Goal: Information Seeking & Learning: Check status

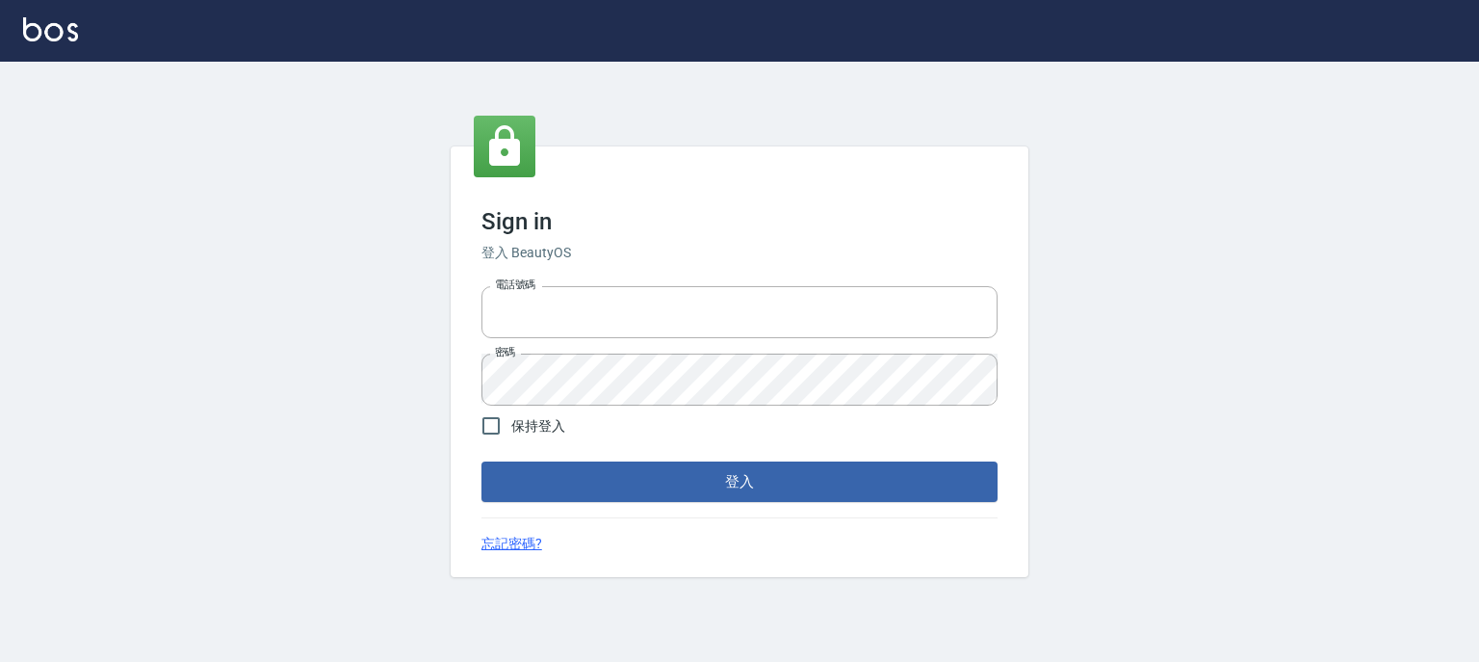
type input "0910967130"
click at [757, 502] on div "Sign in 登入 BeautyOS 電話號碼 [PHONE_NUMBER] 電話號碼 密碼 密碼 保持登入 登入 忘記密碼?" at bounding box center [740, 361] width 578 height 431
click at [782, 486] on button "登入" at bounding box center [739, 481] width 516 height 40
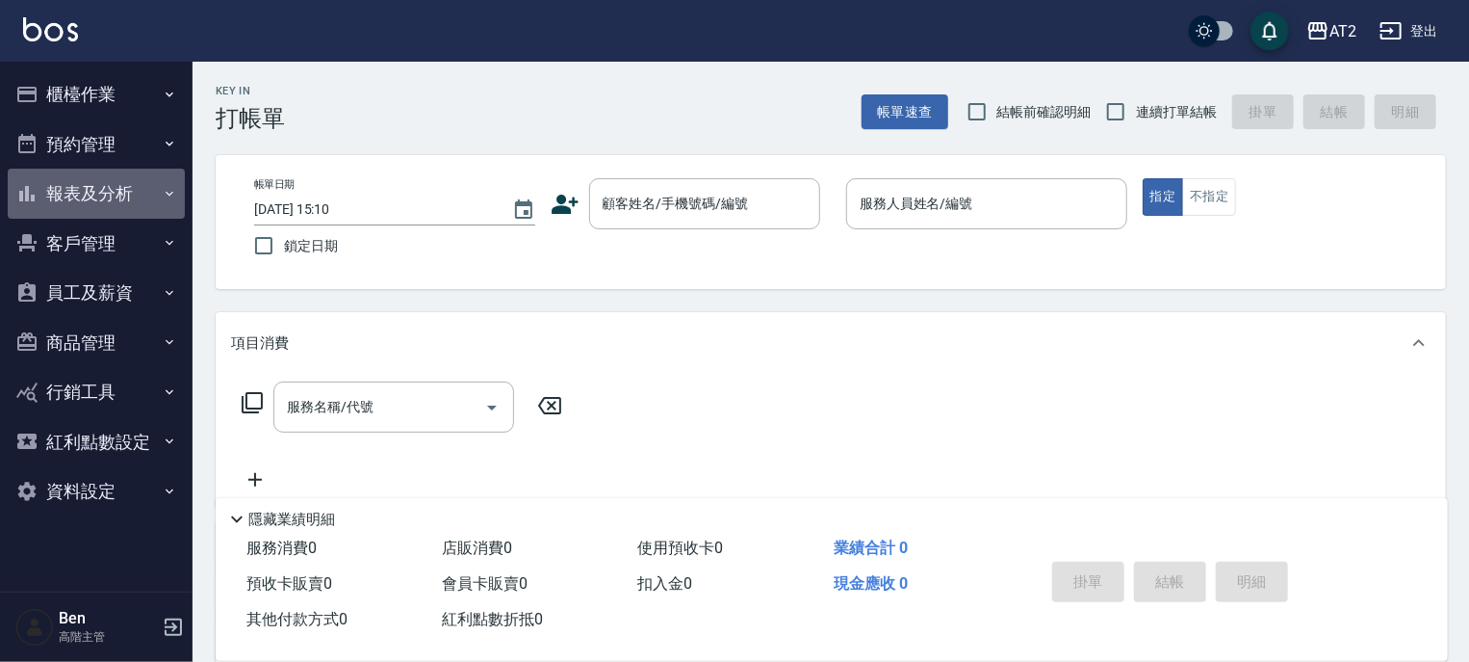
click at [112, 176] on button "報表及分析" at bounding box center [96, 194] width 177 height 50
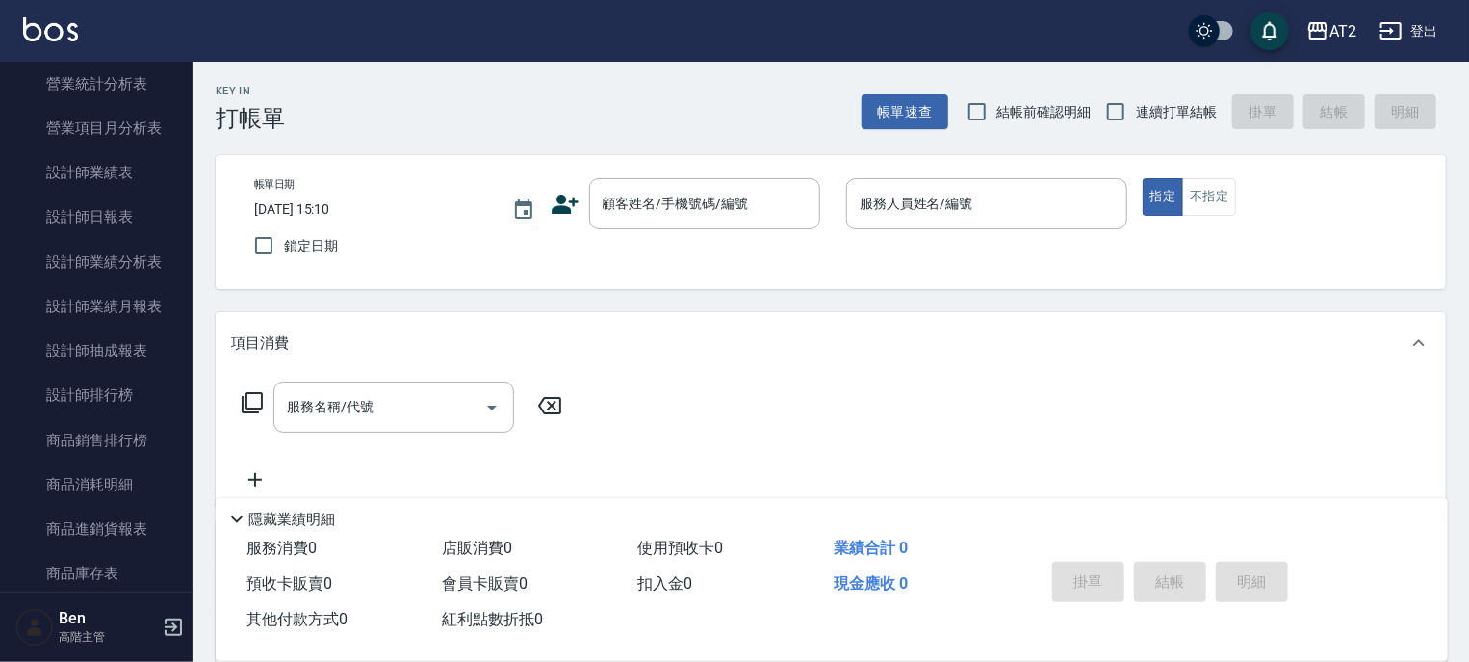
scroll to position [737, 0]
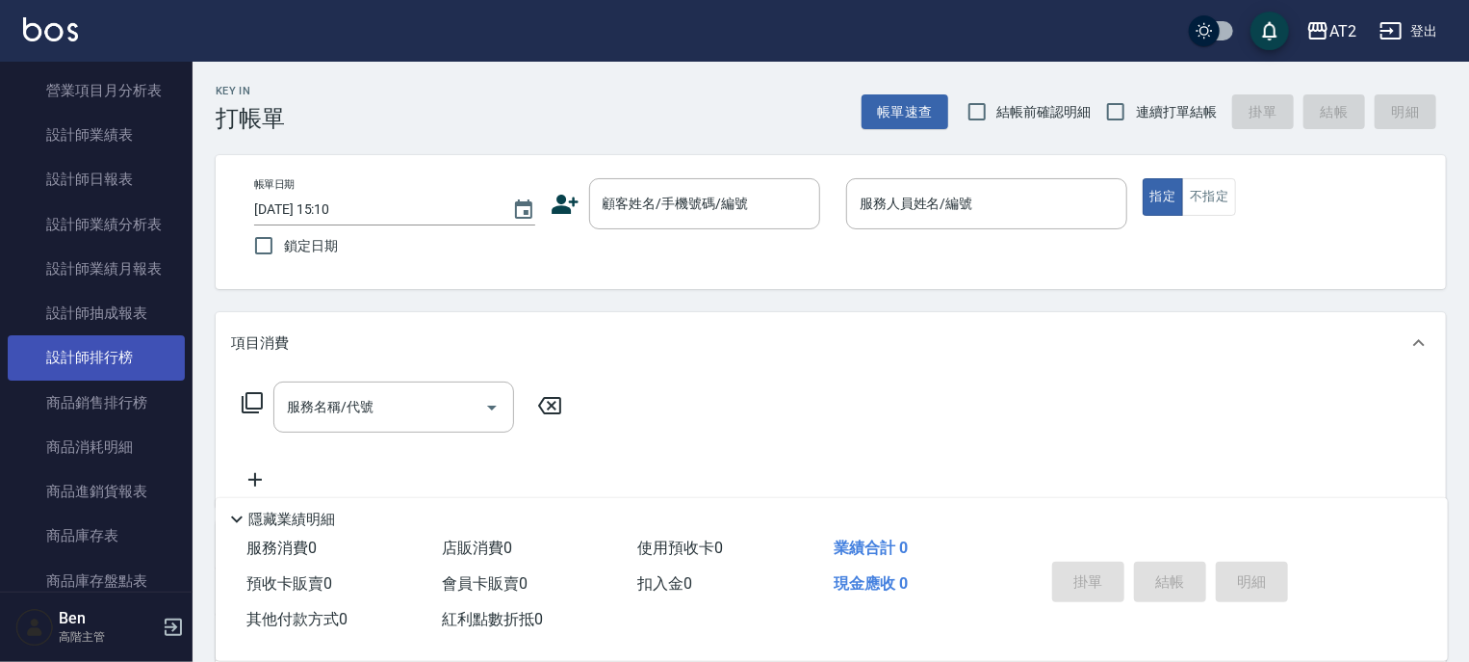
click at [97, 362] on link "設計師排行榜" at bounding box center [96, 357] width 177 height 44
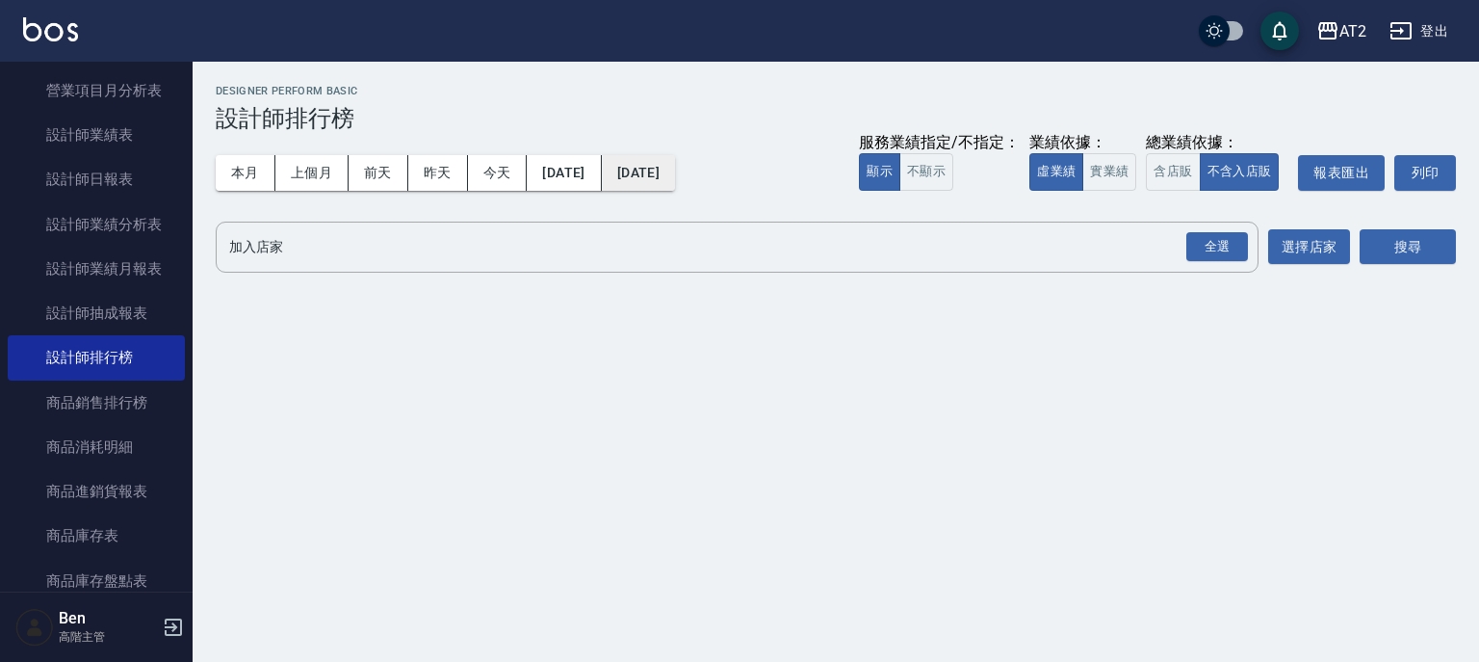
click at [675, 178] on button "[DATE]" at bounding box center [638, 173] width 73 height 36
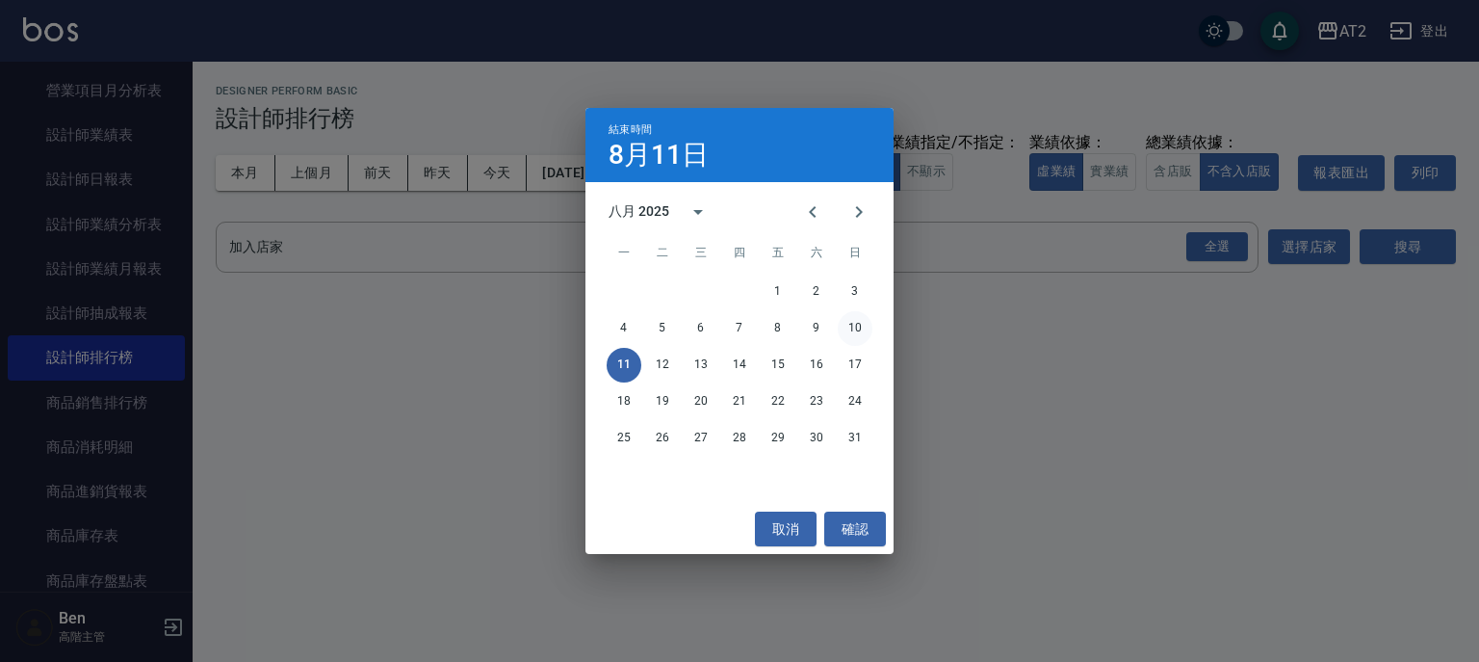
click at [855, 324] on button "10" at bounding box center [855, 328] width 35 height 35
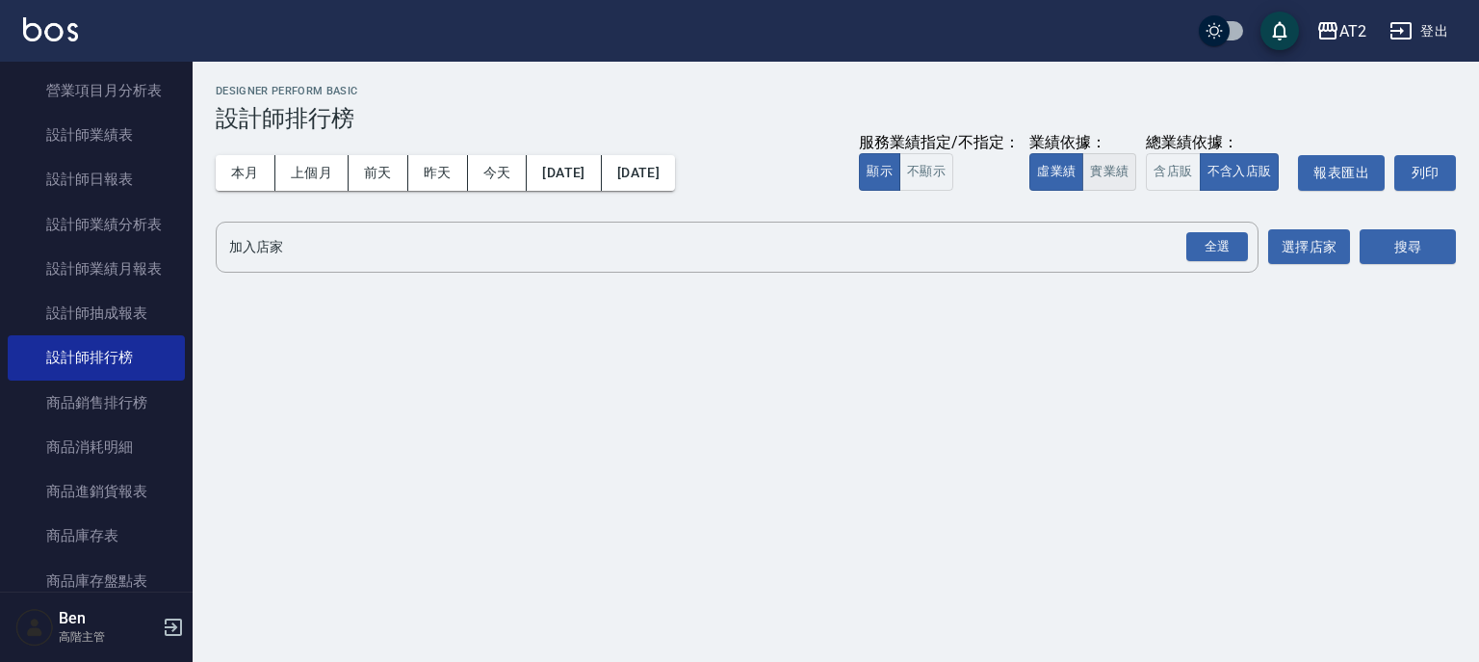
click at [1098, 173] on button "實業績" at bounding box center [1109, 172] width 54 height 38
click at [1323, 253] on button "選擇店家" at bounding box center [1309, 247] width 82 height 36
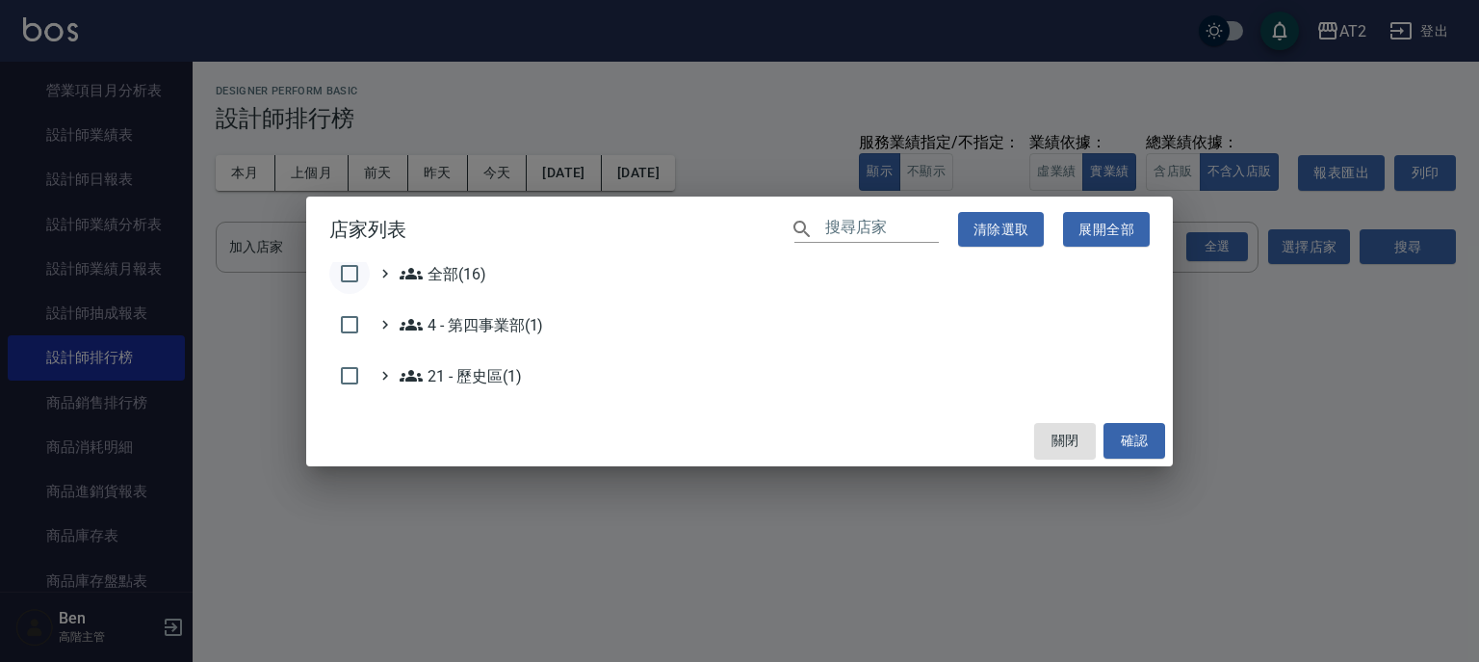
click at [348, 271] on input "checkbox" at bounding box center [349, 273] width 40 height 40
checkbox input "true"
click at [1133, 441] on button "確認" at bounding box center [1135, 441] width 62 height 36
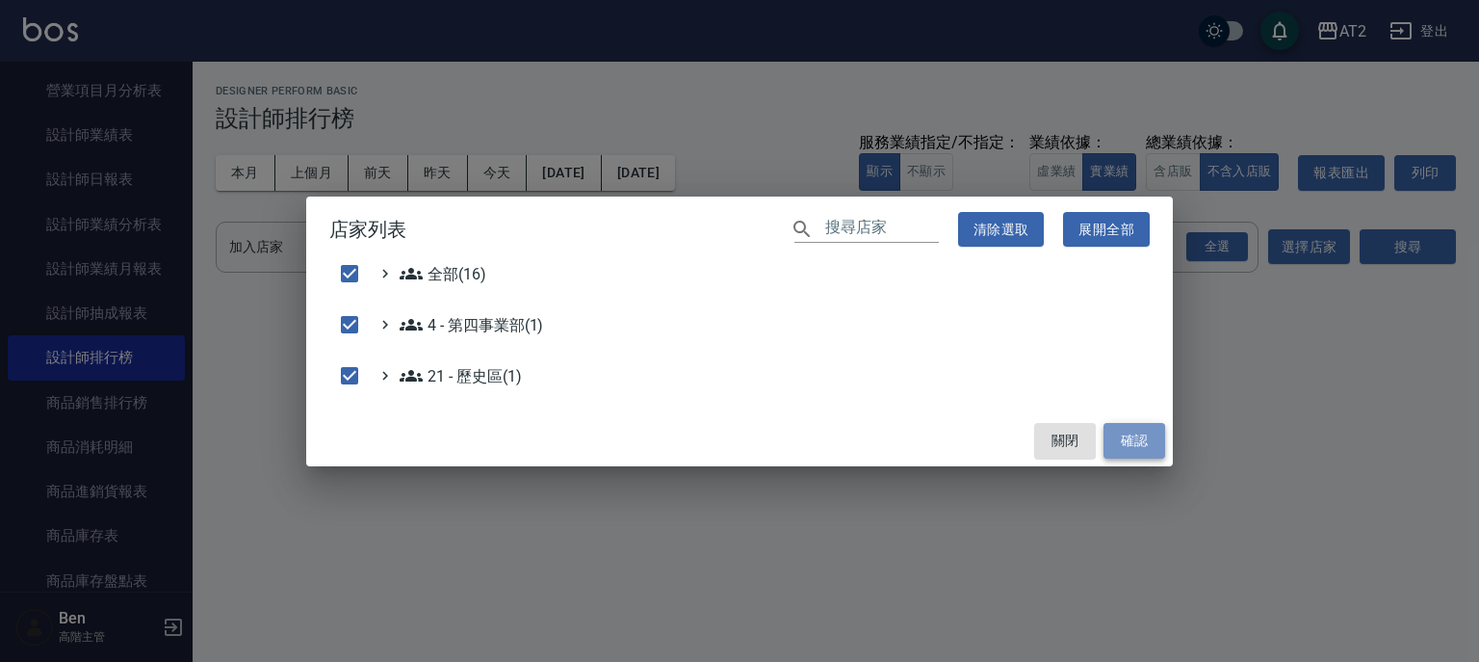
checkbox input "false"
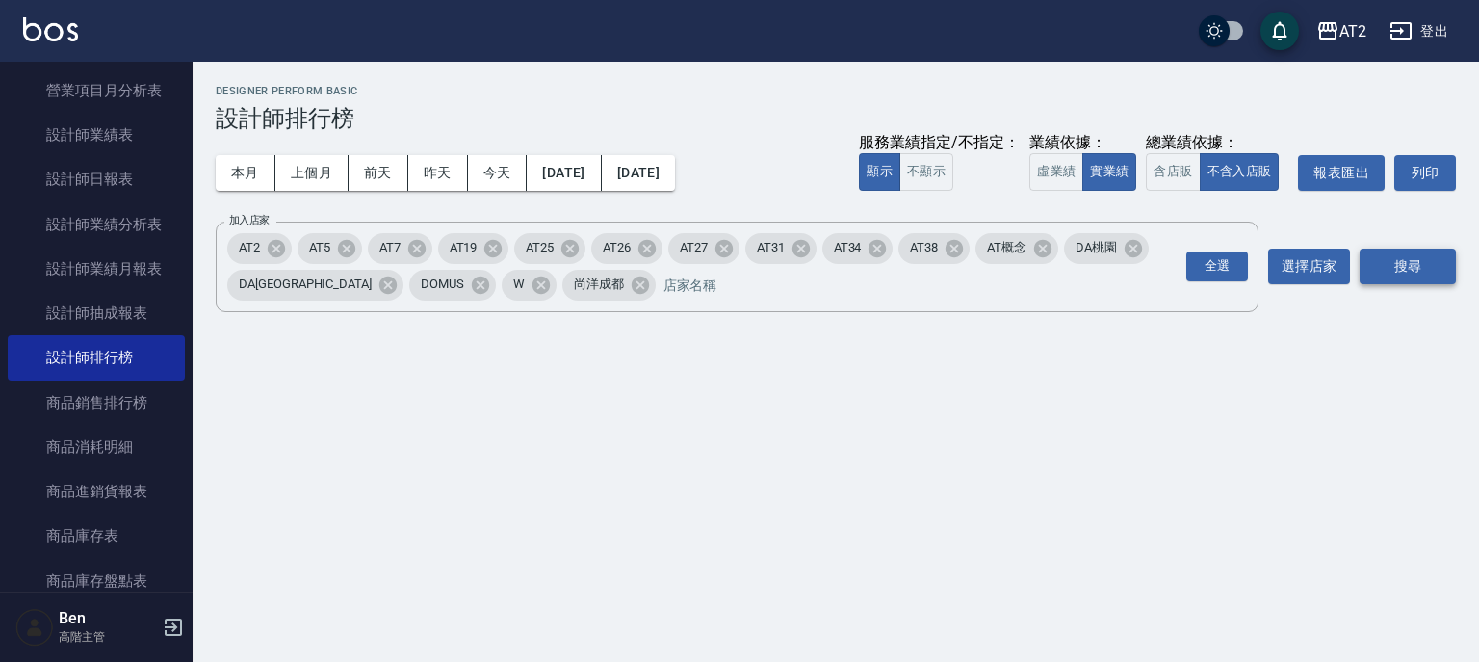
click at [1415, 280] on button "搜尋" at bounding box center [1408, 266] width 96 height 36
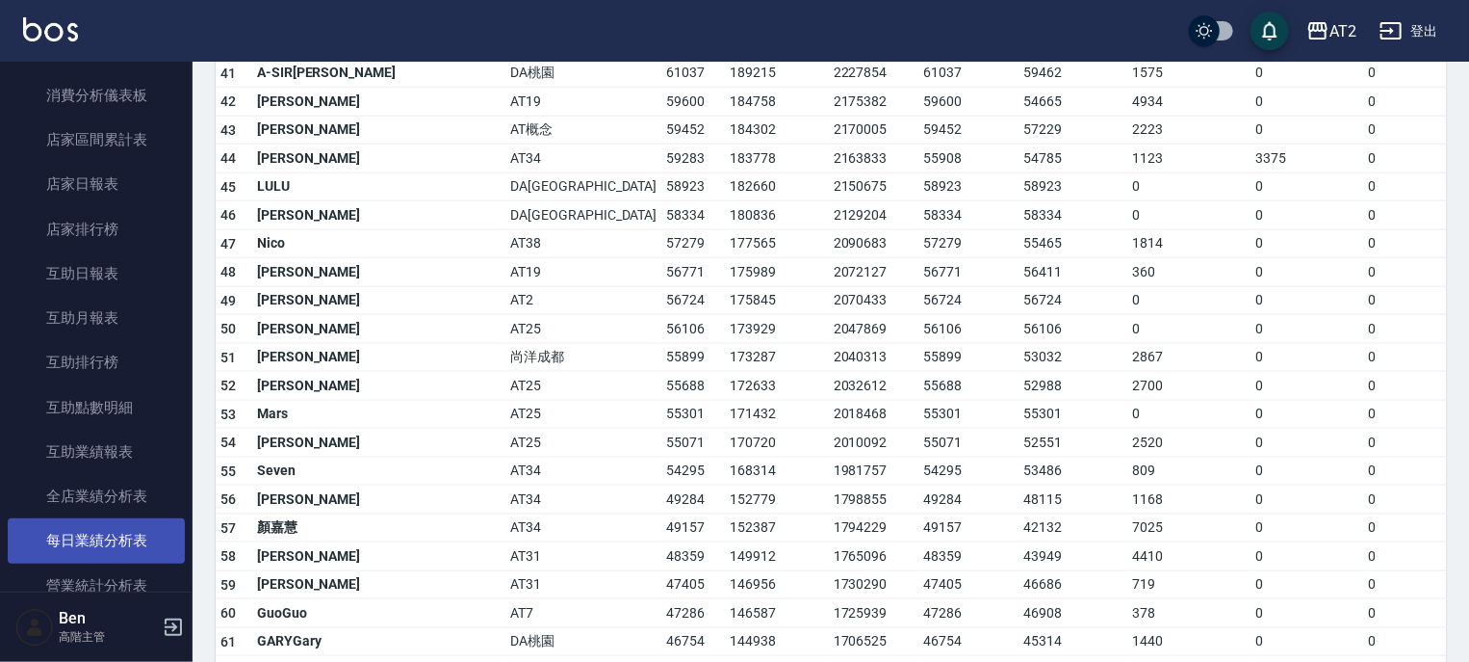
scroll to position [43, 0]
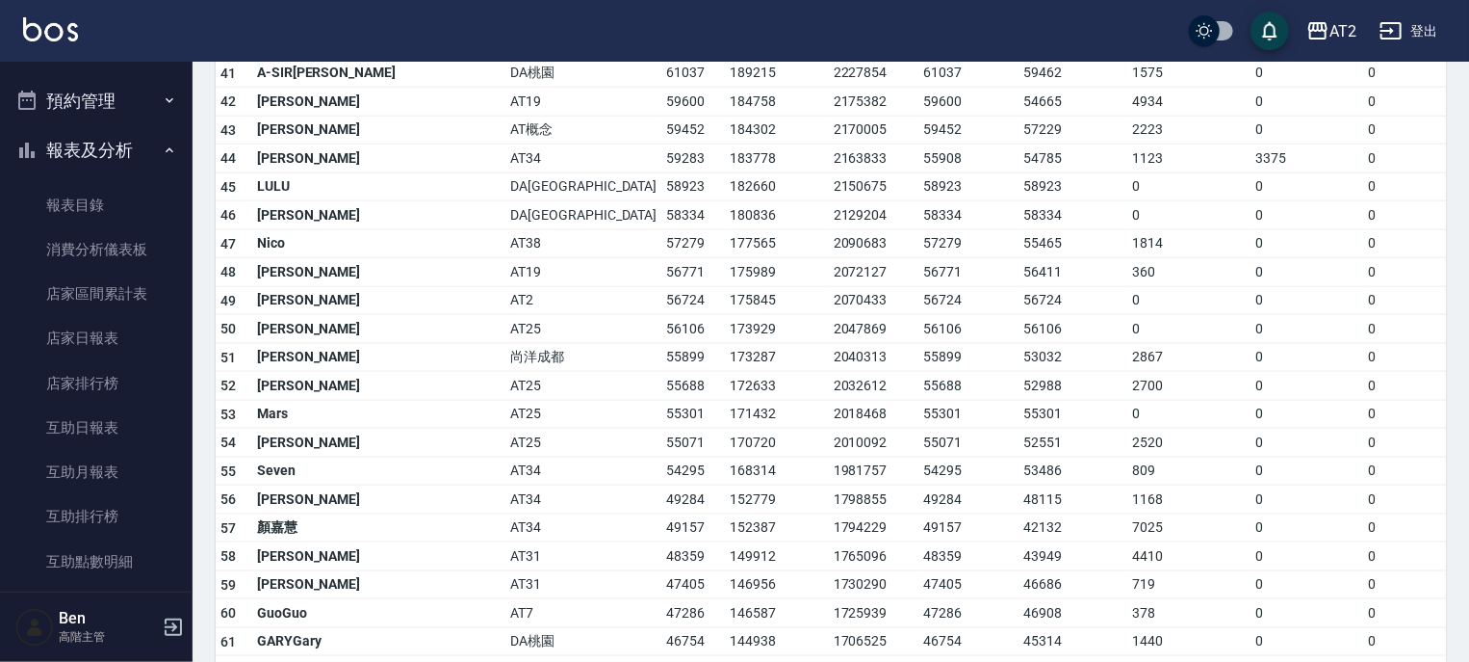
click at [162, 147] on icon "button" at bounding box center [169, 150] width 15 height 15
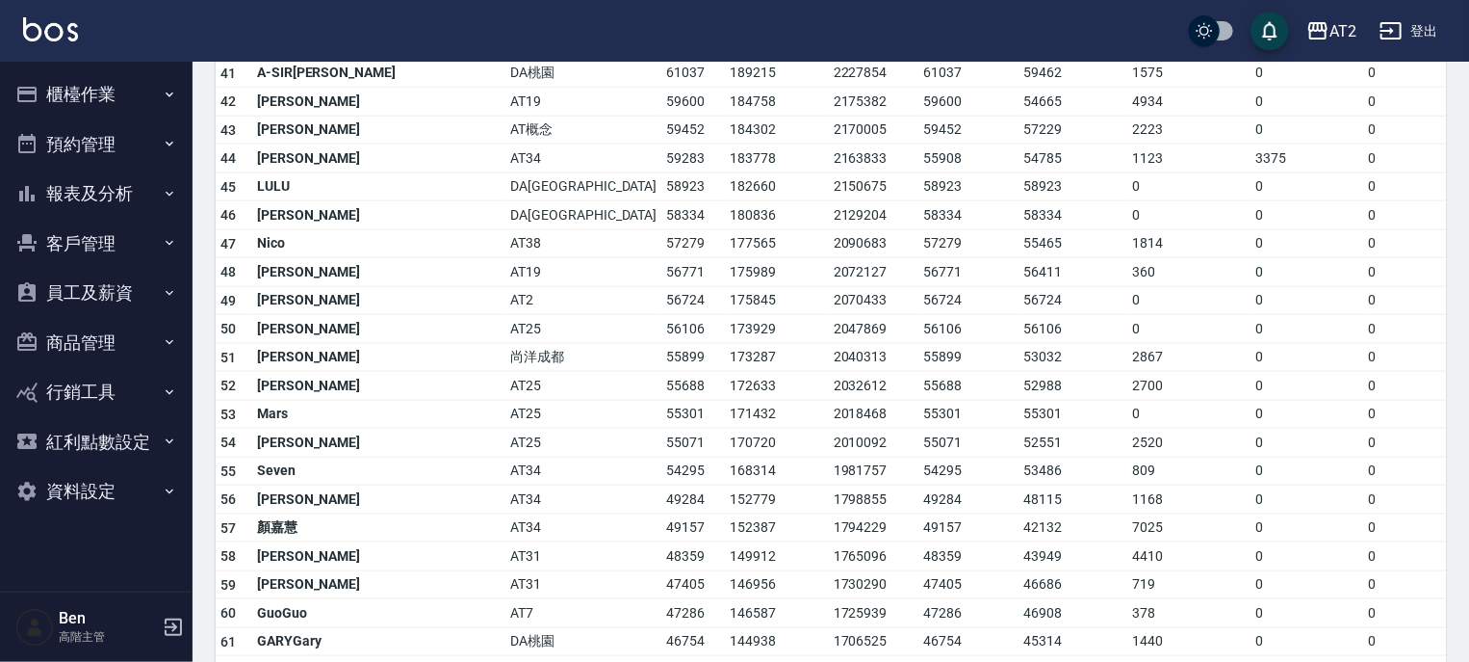
scroll to position [0, 0]
click at [156, 147] on button "預約管理" at bounding box center [96, 144] width 177 height 50
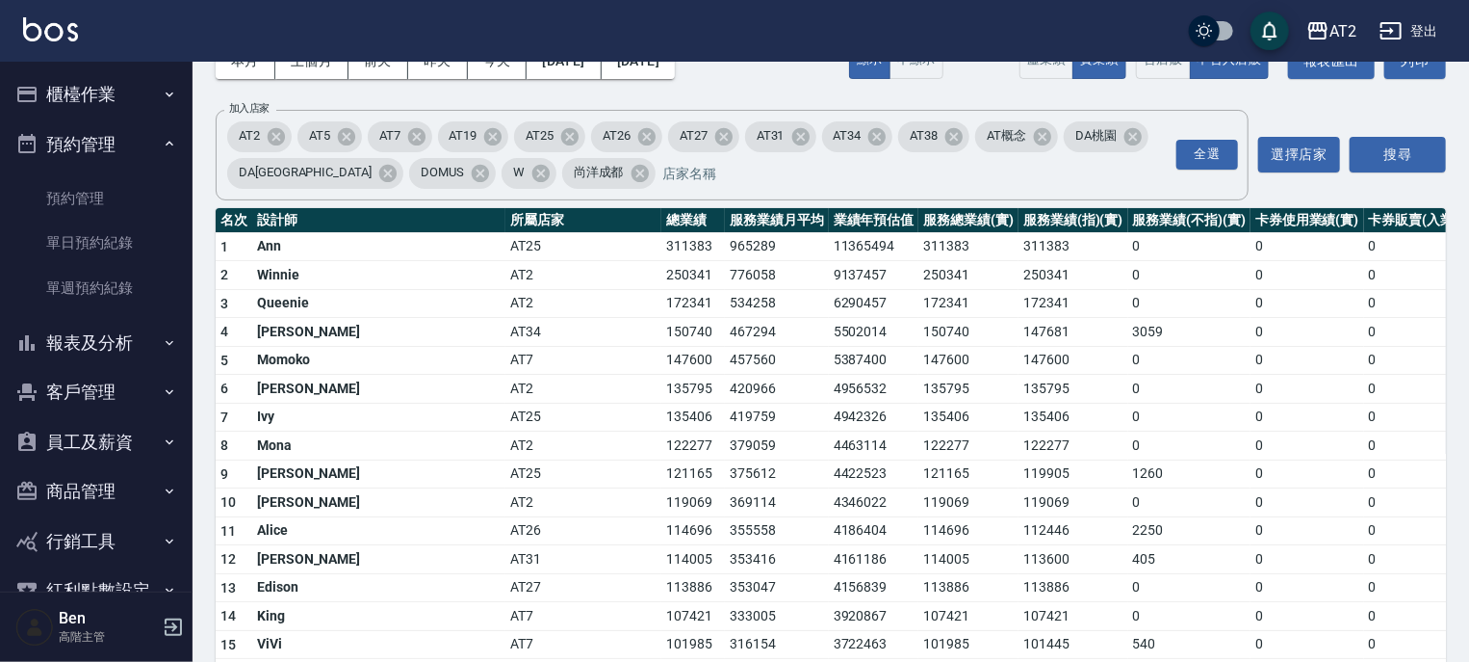
scroll to position [266, 0]
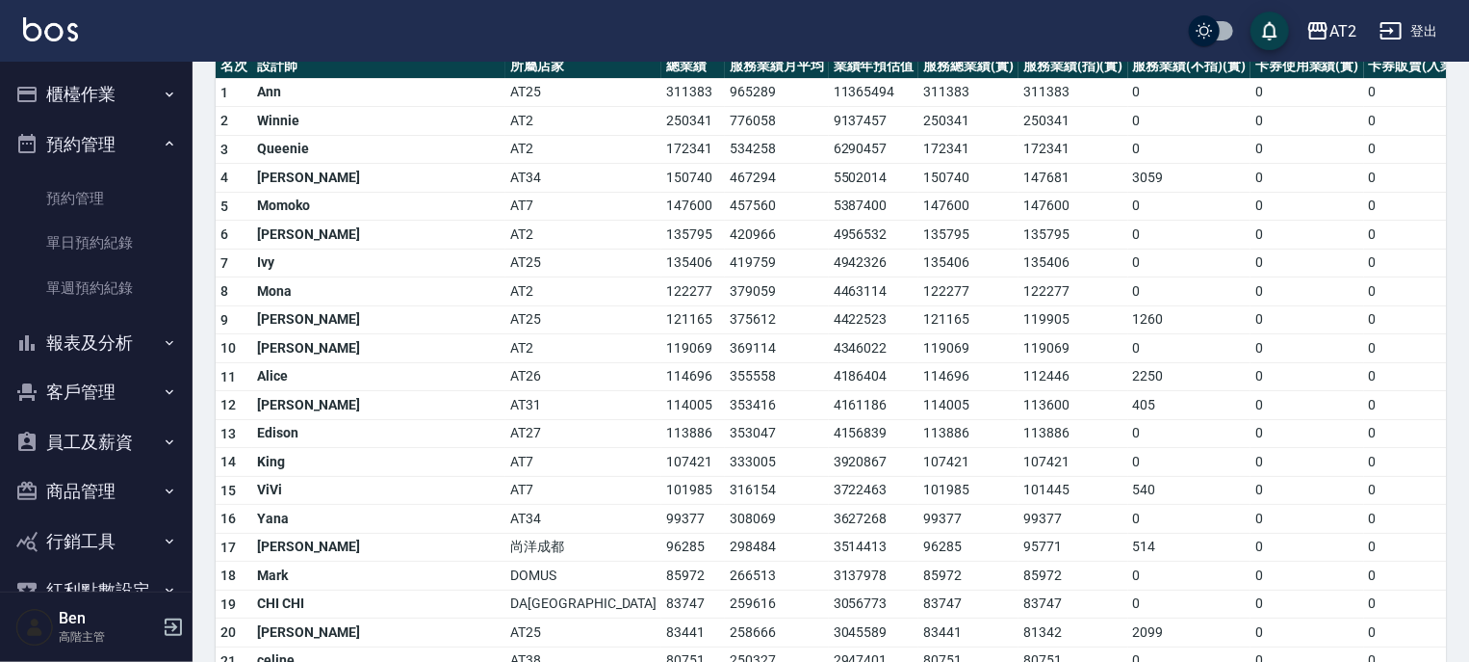
click at [1129, 398] on td "405" at bounding box center [1190, 405] width 122 height 29
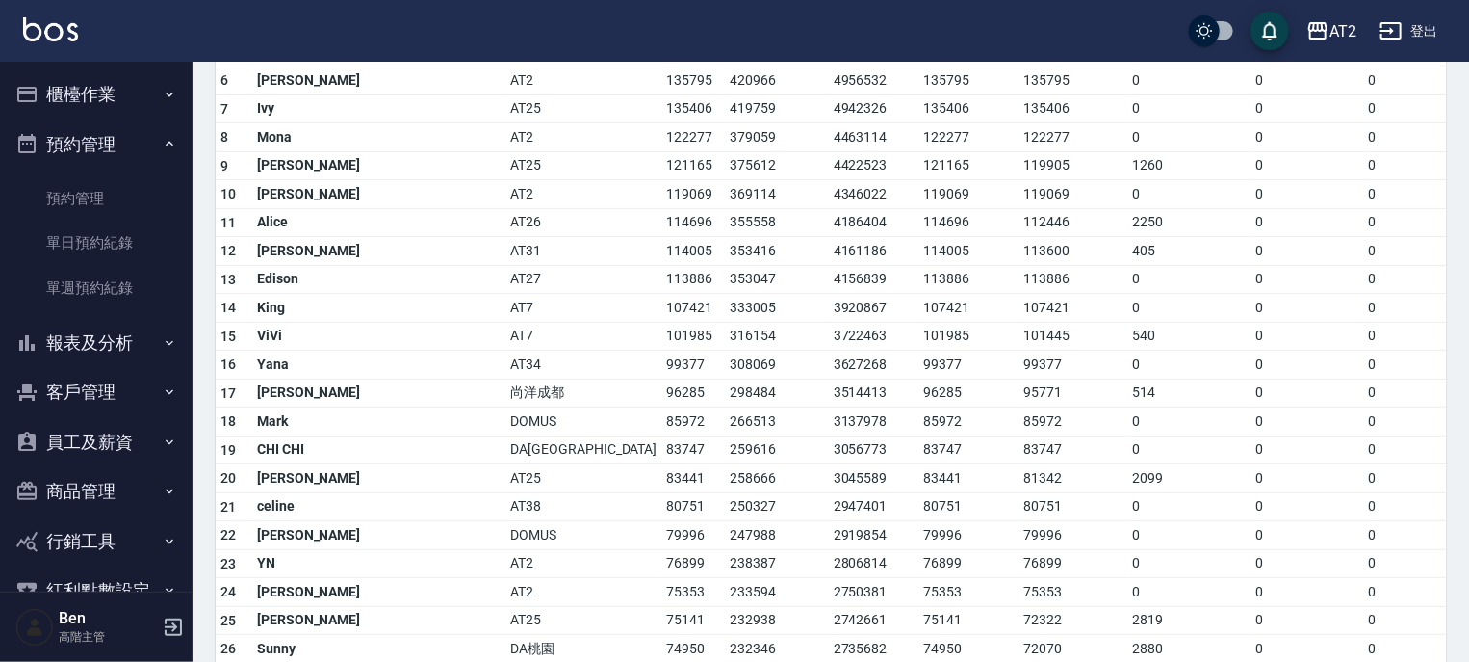
scroll to position [343, 0]
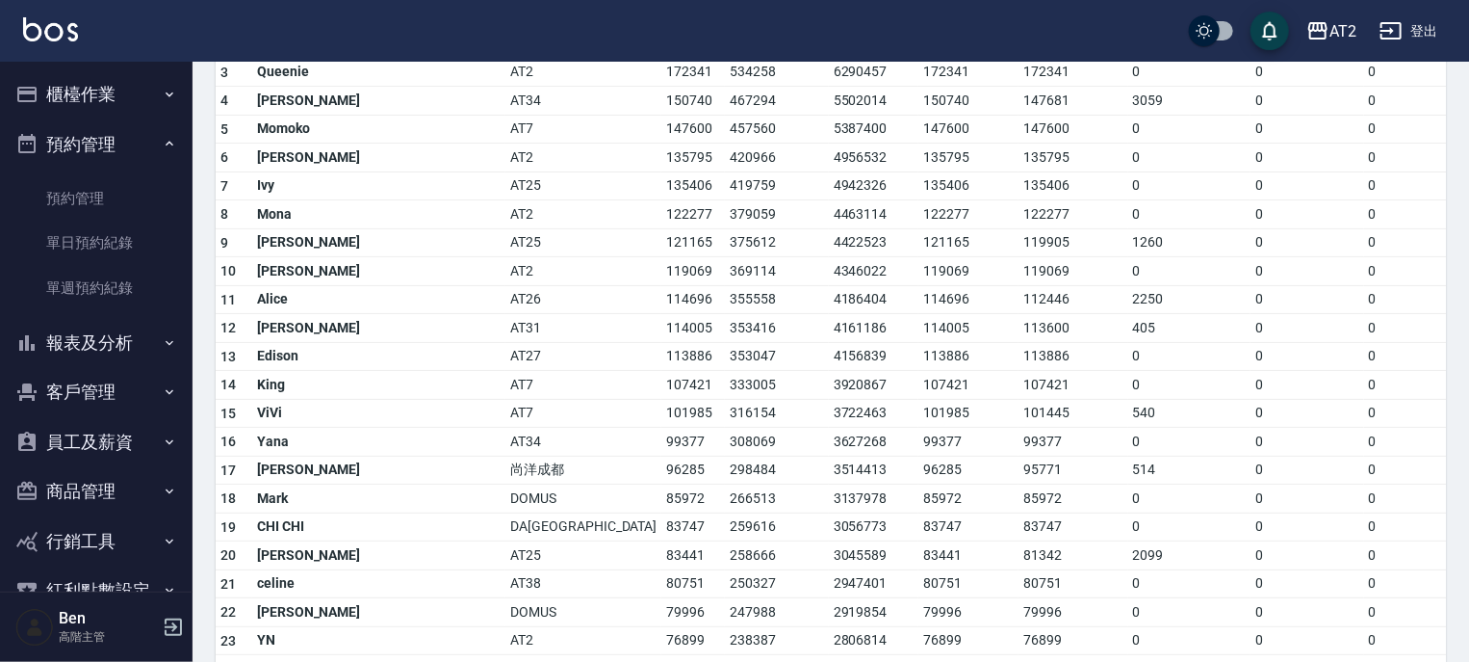
click at [162, 149] on icon "button" at bounding box center [169, 143] width 15 height 15
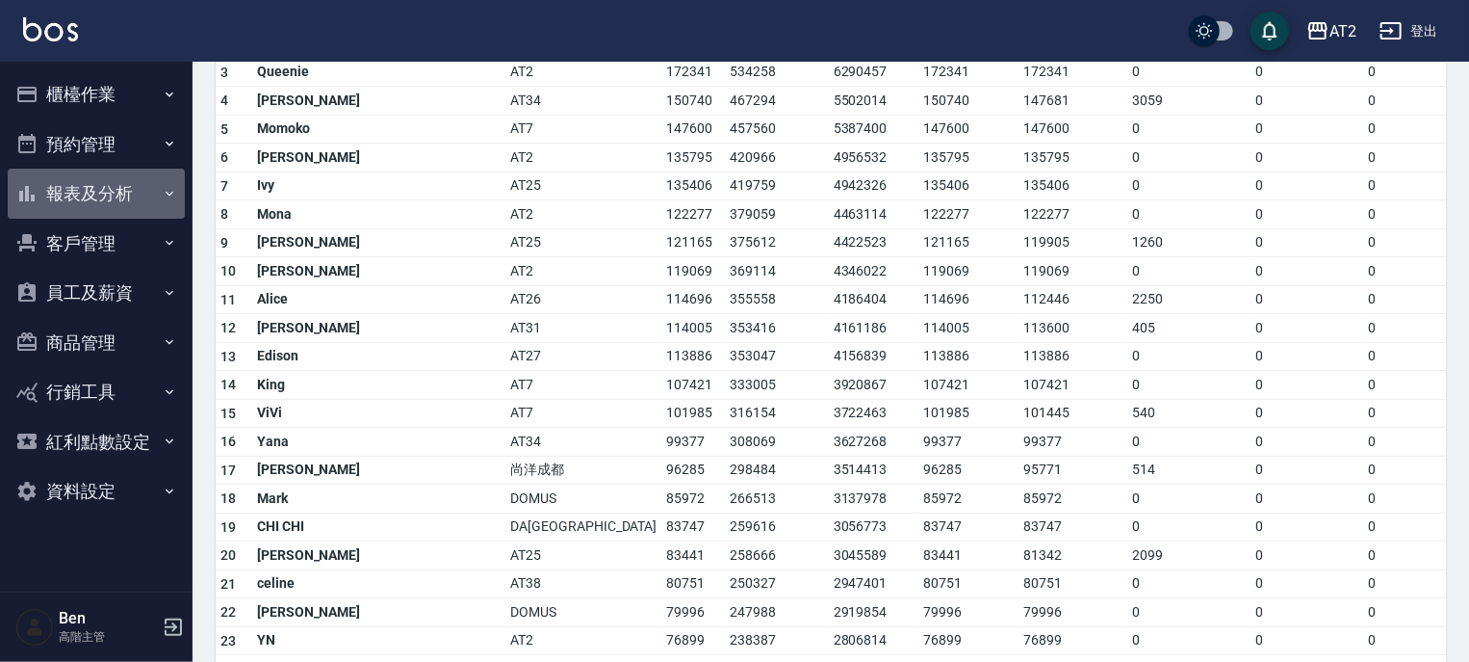
click at [97, 197] on button "報表及分析" at bounding box center [96, 194] width 177 height 50
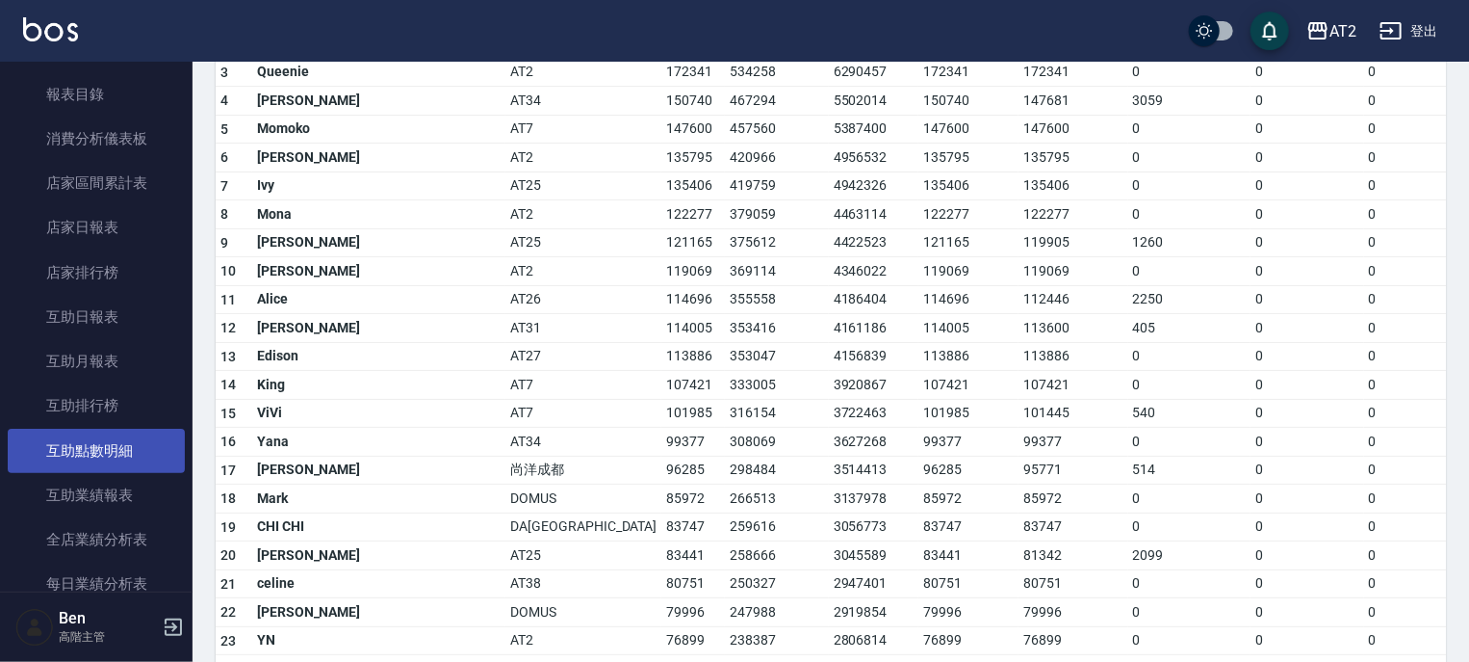
scroll to position [231, 0]
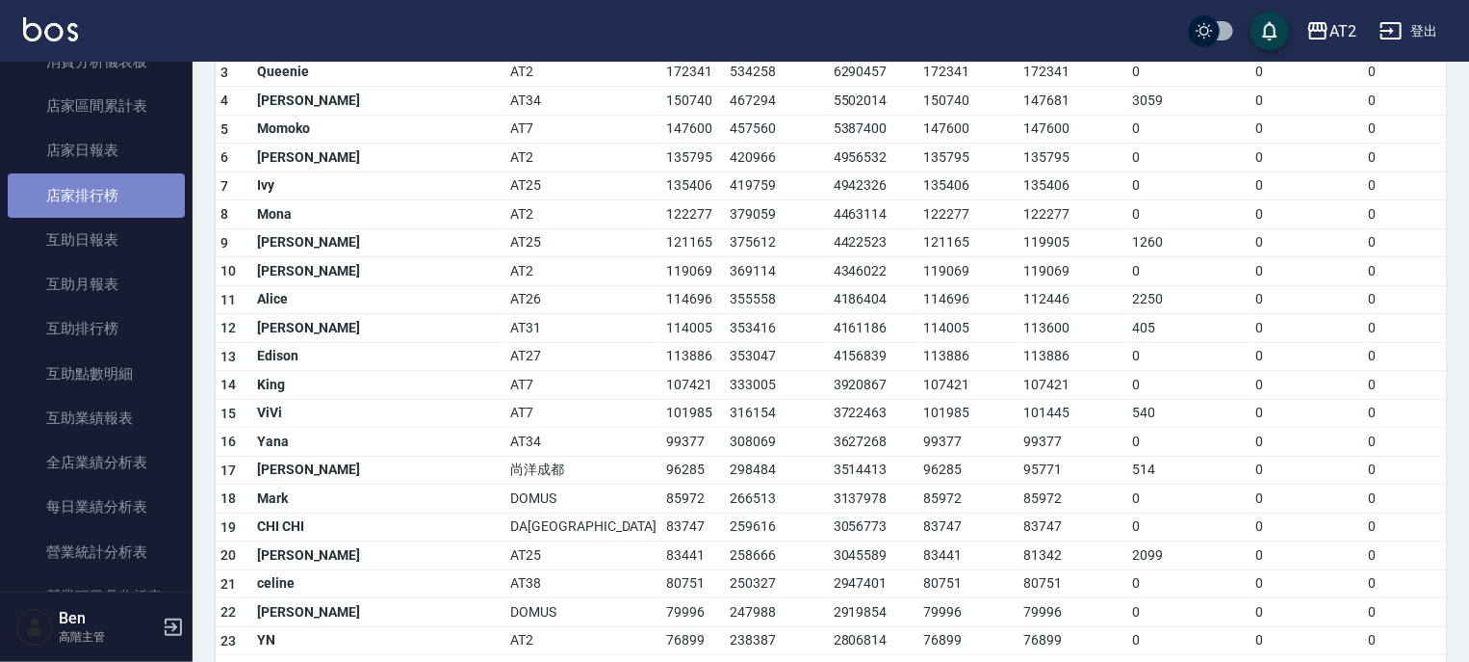
click at [111, 196] on link "店家排行榜" at bounding box center [96, 195] width 177 height 44
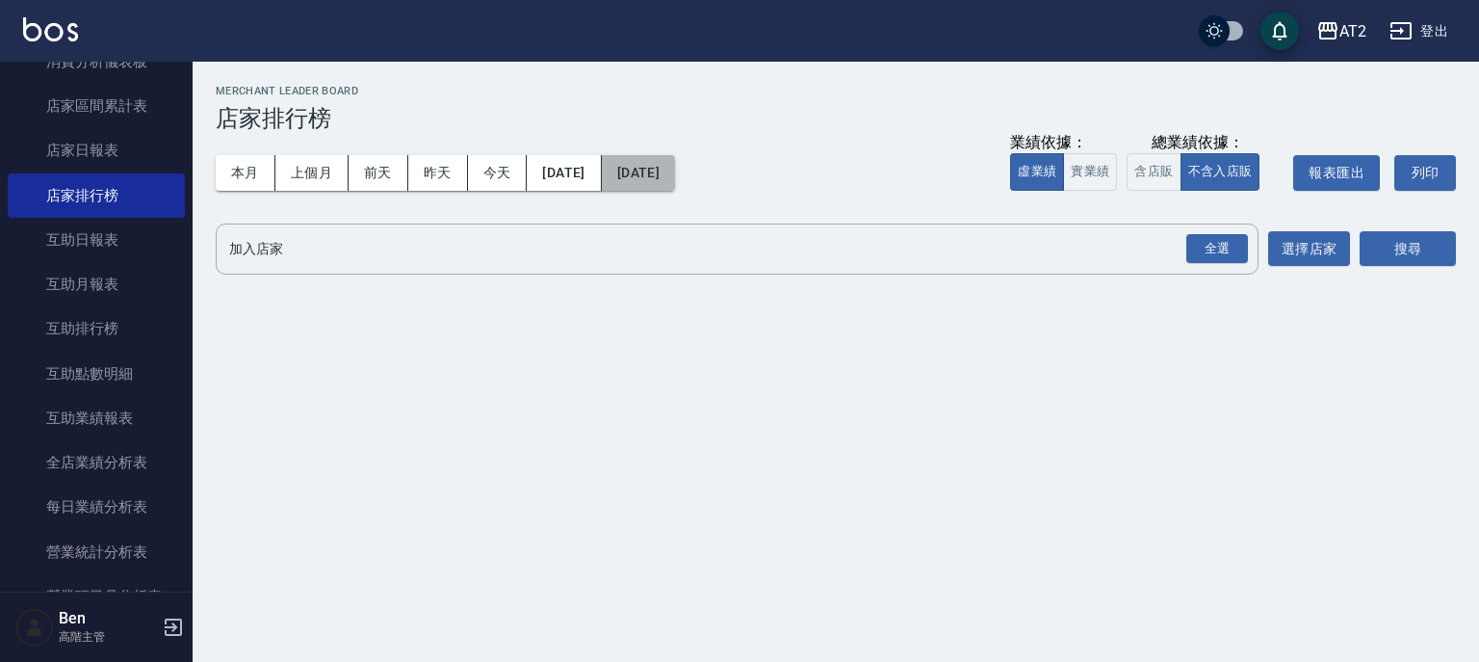
click at [674, 176] on button "[DATE]" at bounding box center [638, 173] width 73 height 36
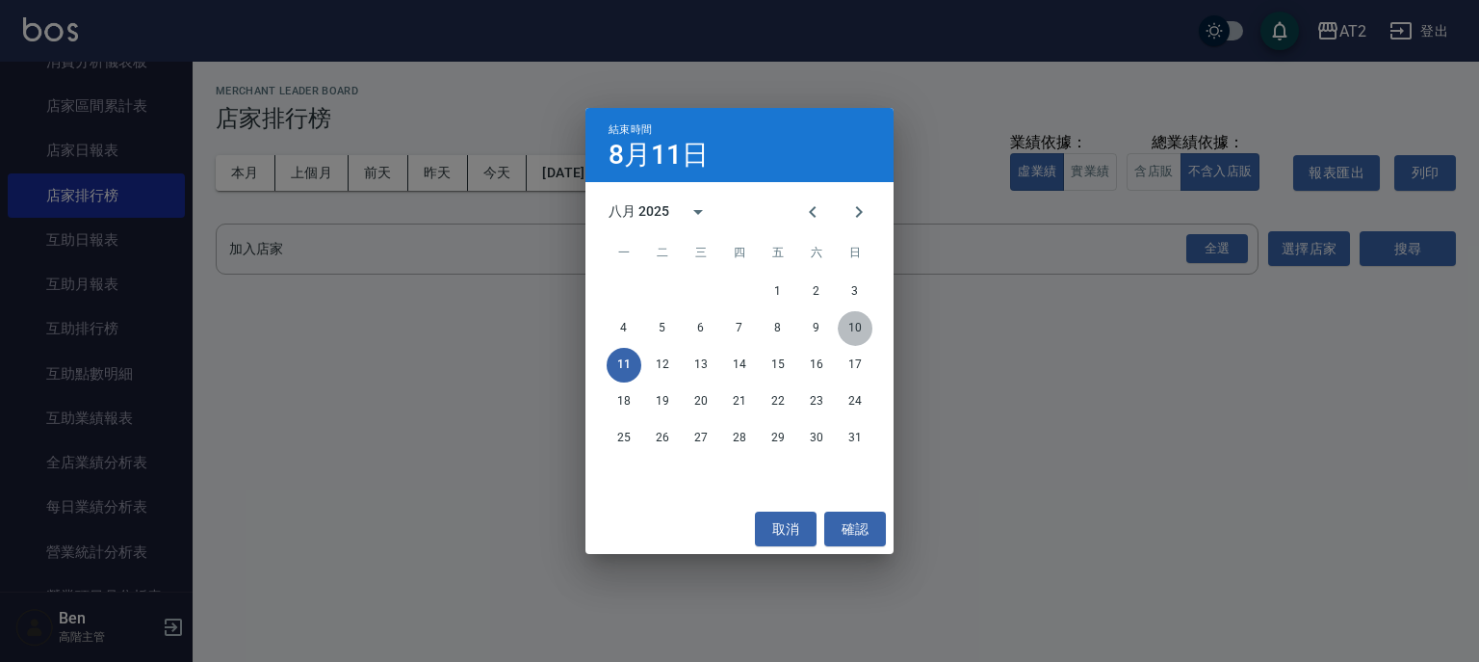
click at [862, 330] on button "10" at bounding box center [855, 328] width 35 height 35
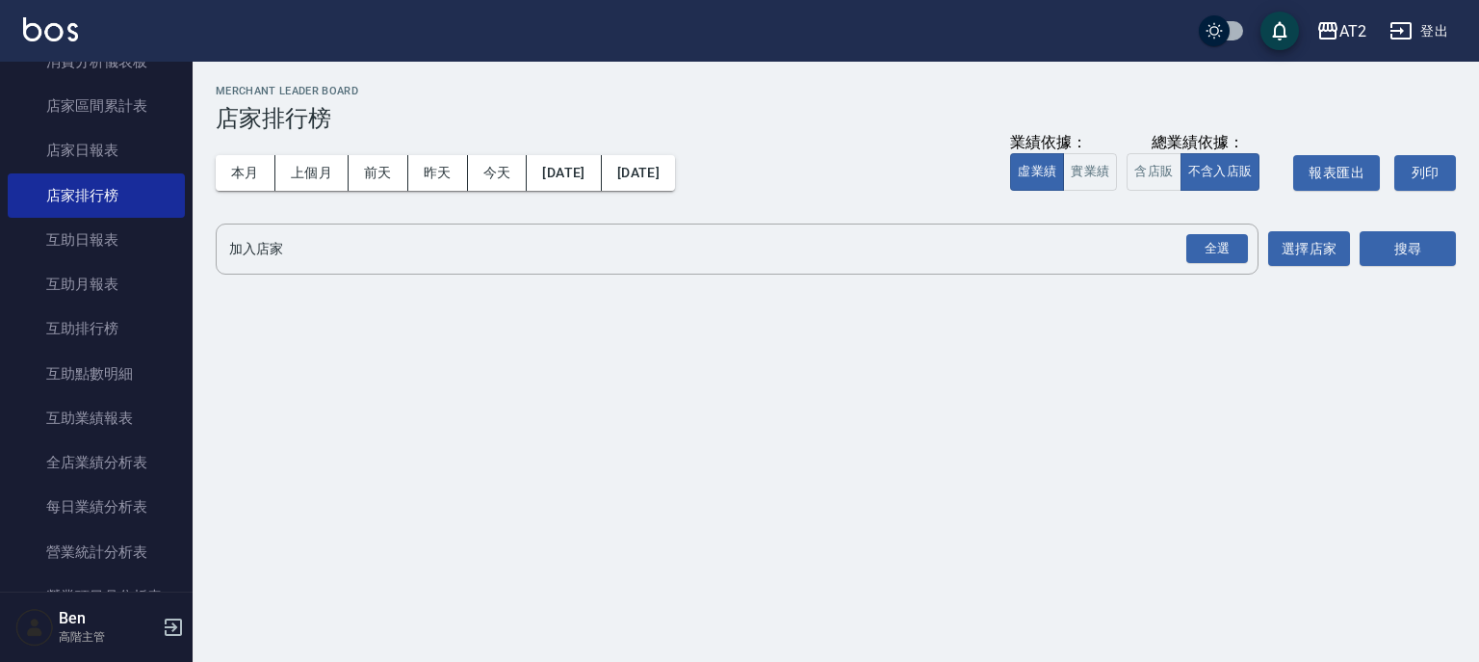
drag, startPoint x: 1087, startPoint y: 173, endPoint x: 1137, endPoint y: 281, distance: 118.9
click at [1135, 281] on div "AT2 [DATE] - [DATE] 店家排行榜 列印時間： [DATE][PHONE_NUMBER]:13 Merchant Leader Board 店…" at bounding box center [836, 185] width 1286 height 246
click at [1317, 241] on button "選擇店家" at bounding box center [1309, 249] width 82 height 36
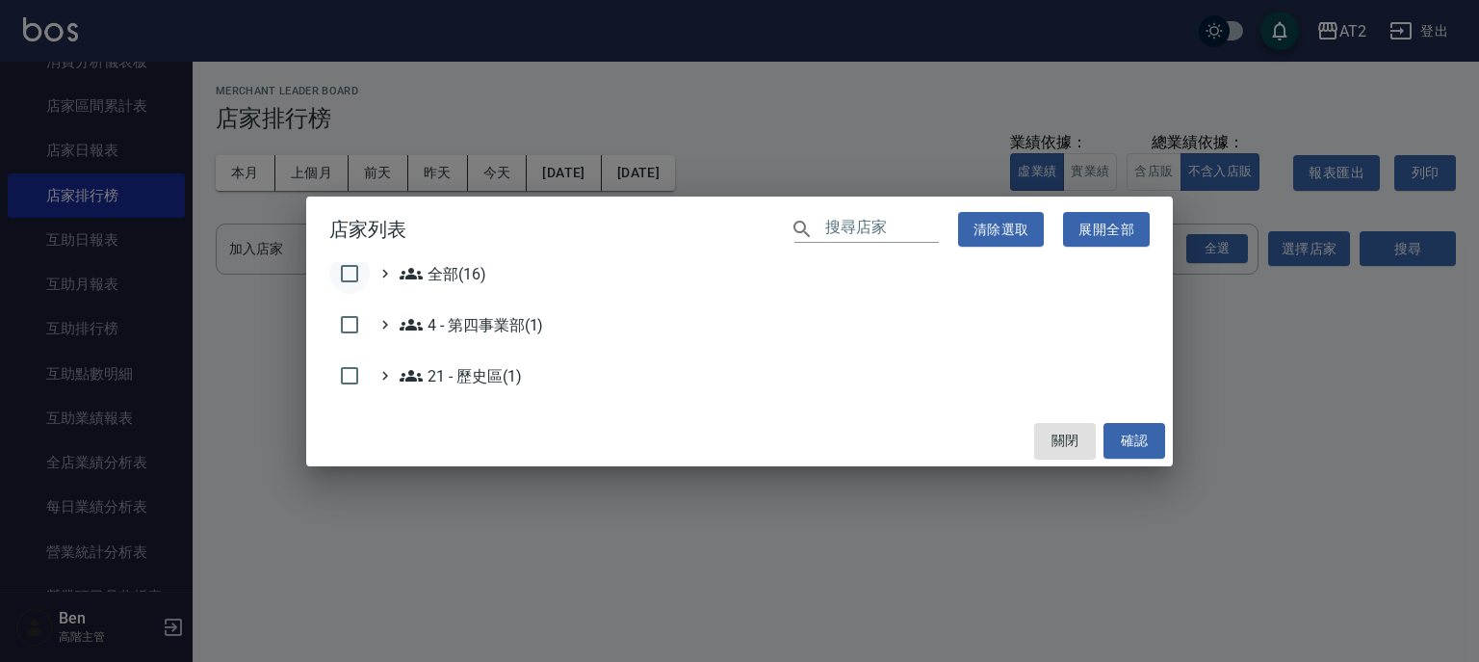
click at [352, 276] on input "checkbox" at bounding box center [349, 273] width 40 height 40
checkbox input "true"
click at [1112, 439] on button "確認" at bounding box center [1135, 441] width 62 height 36
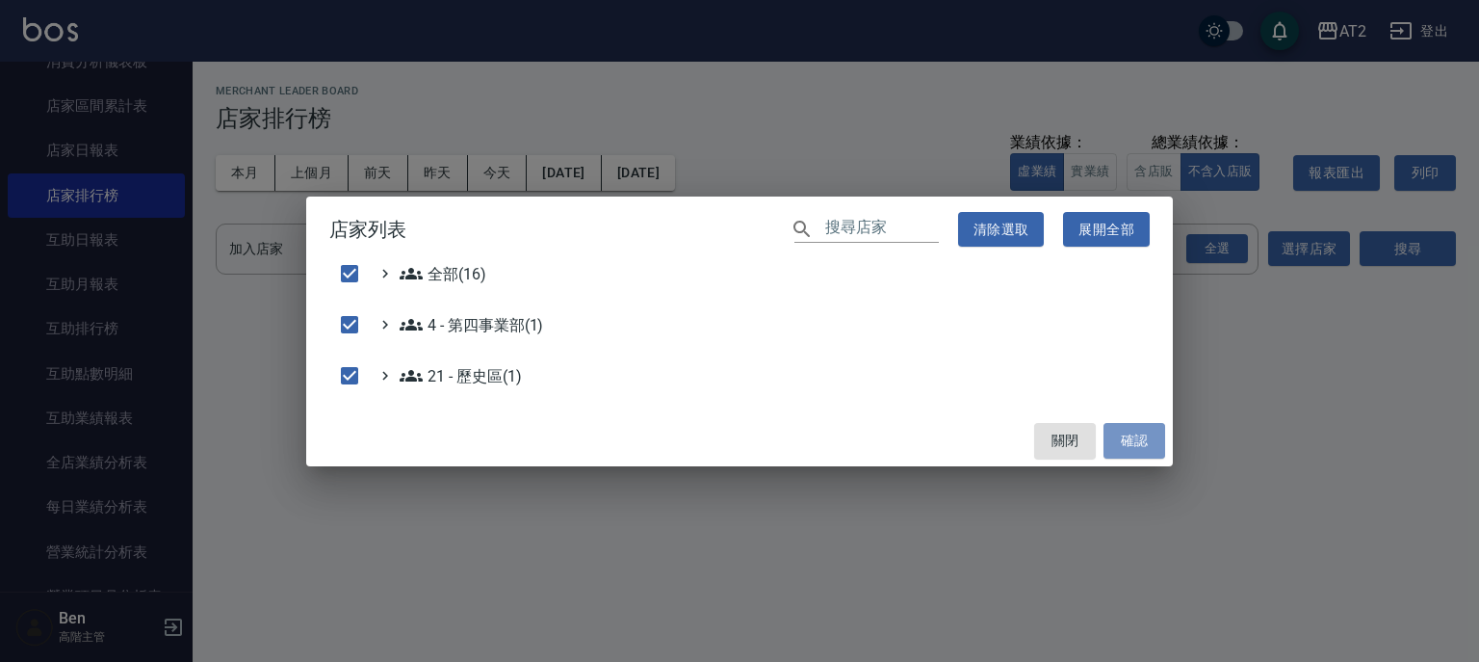
checkbox input "false"
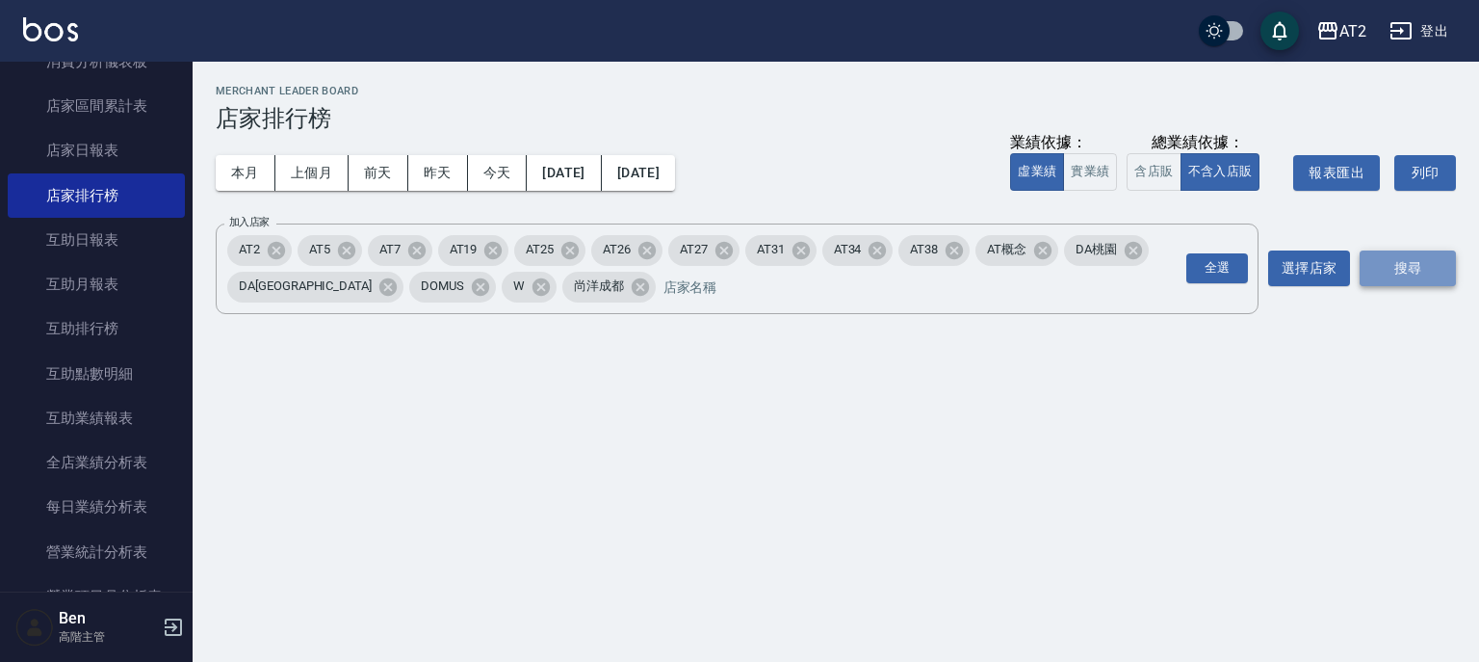
click at [1395, 264] on button "搜尋" at bounding box center [1408, 268] width 96 height 36
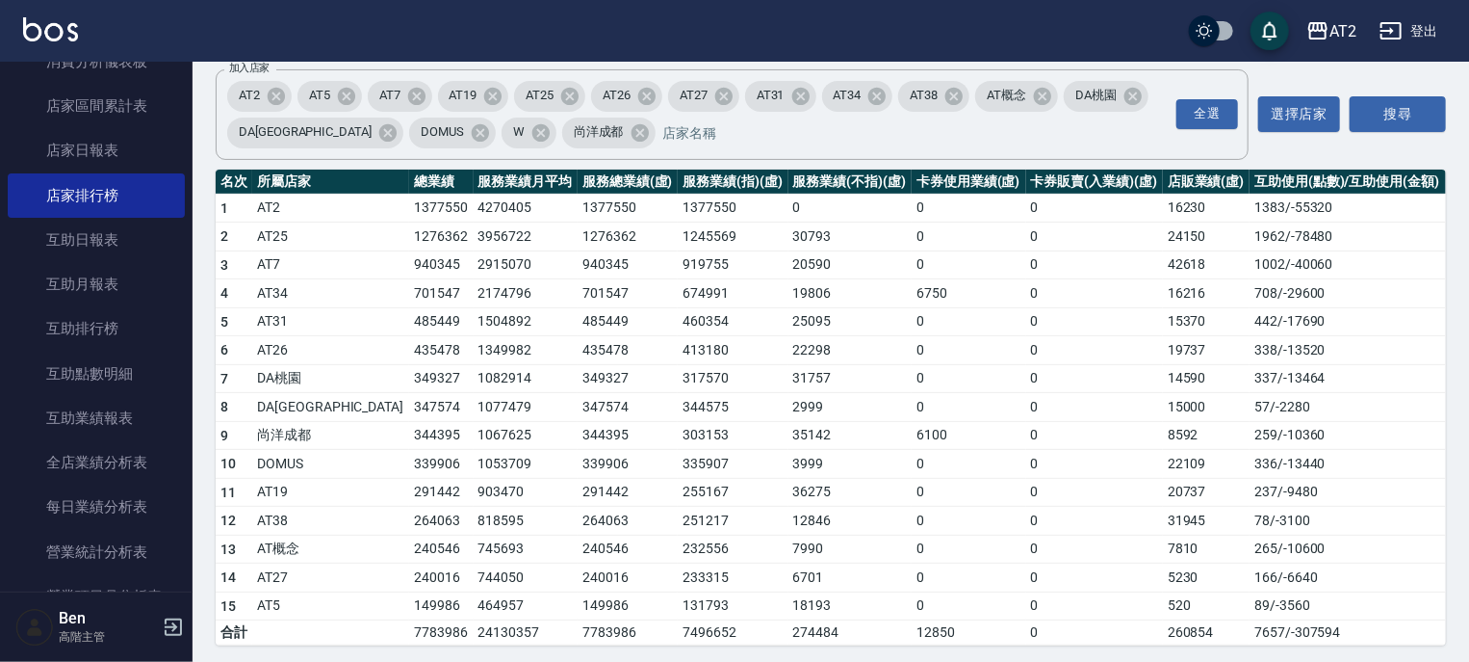
scroll to position [157, 0]
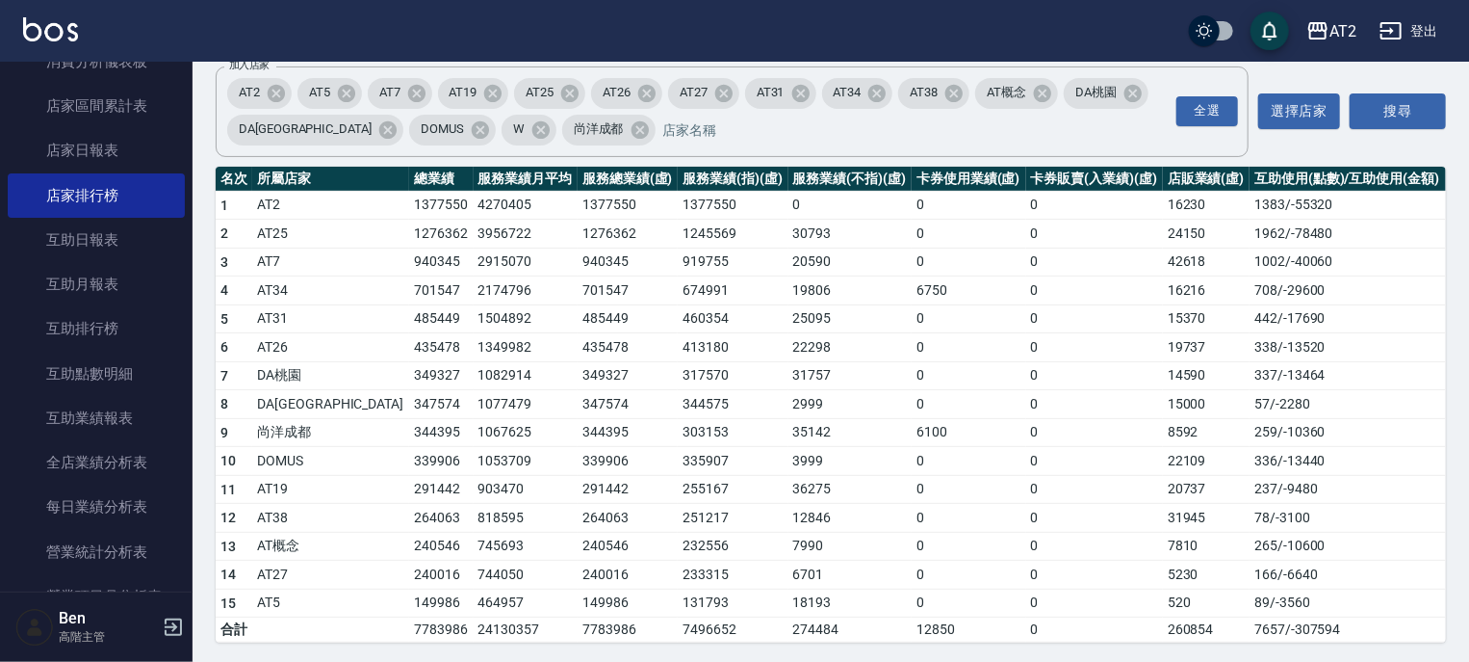
click at [1427, 31] on button "登出" at bounding box center [1409, 31] width 74 height 36
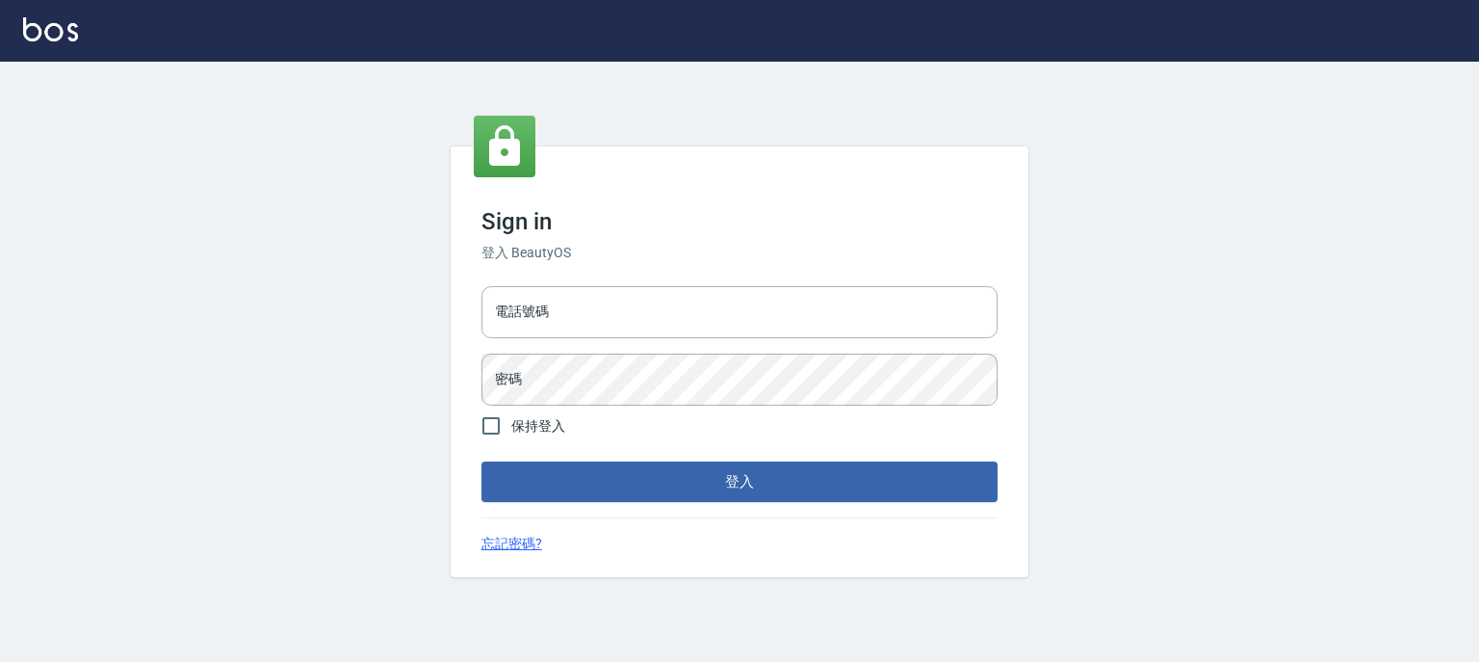
type input "0910967130"
